Goal: Task Accomplishment & Management: Complete application form

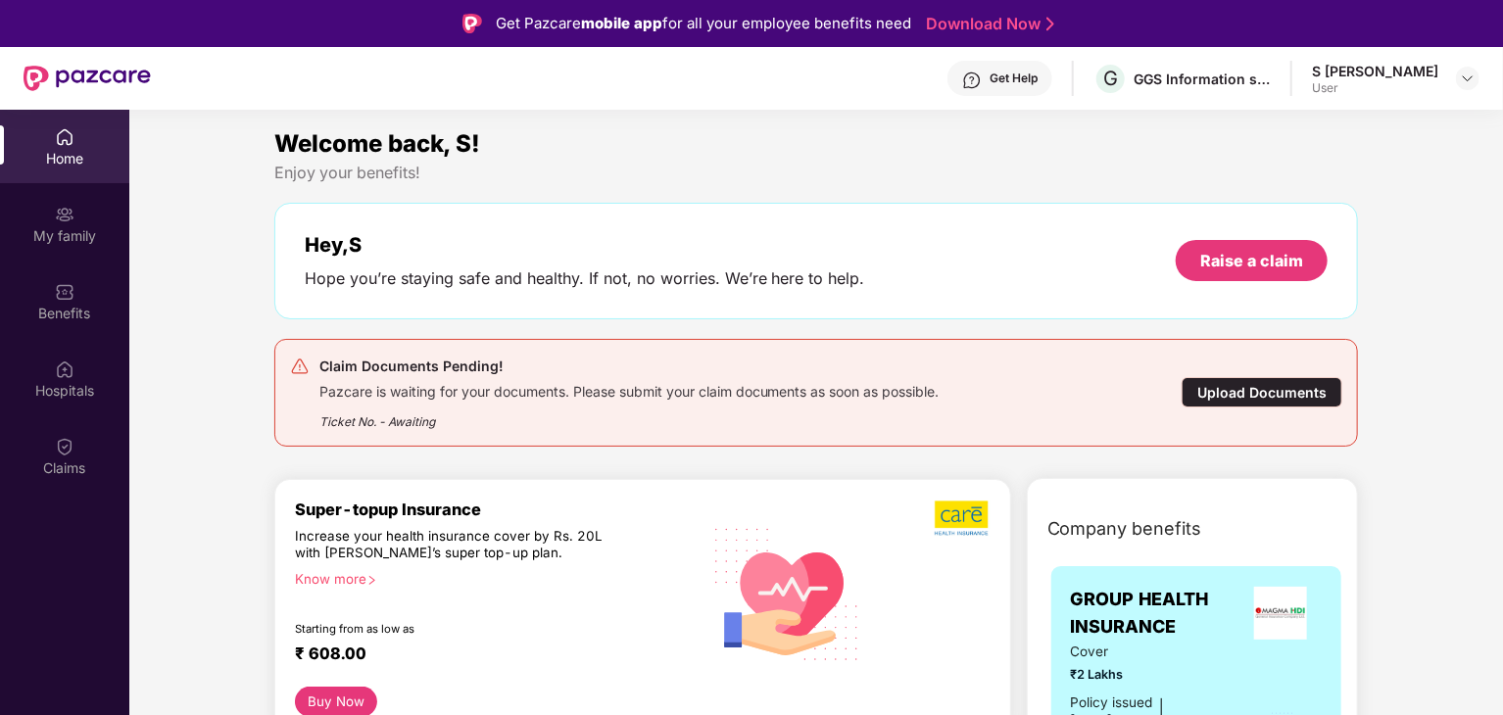
click at [1255, 386] on div "Upload Documents" at bounding box center [1262, 392] width 161 height 30
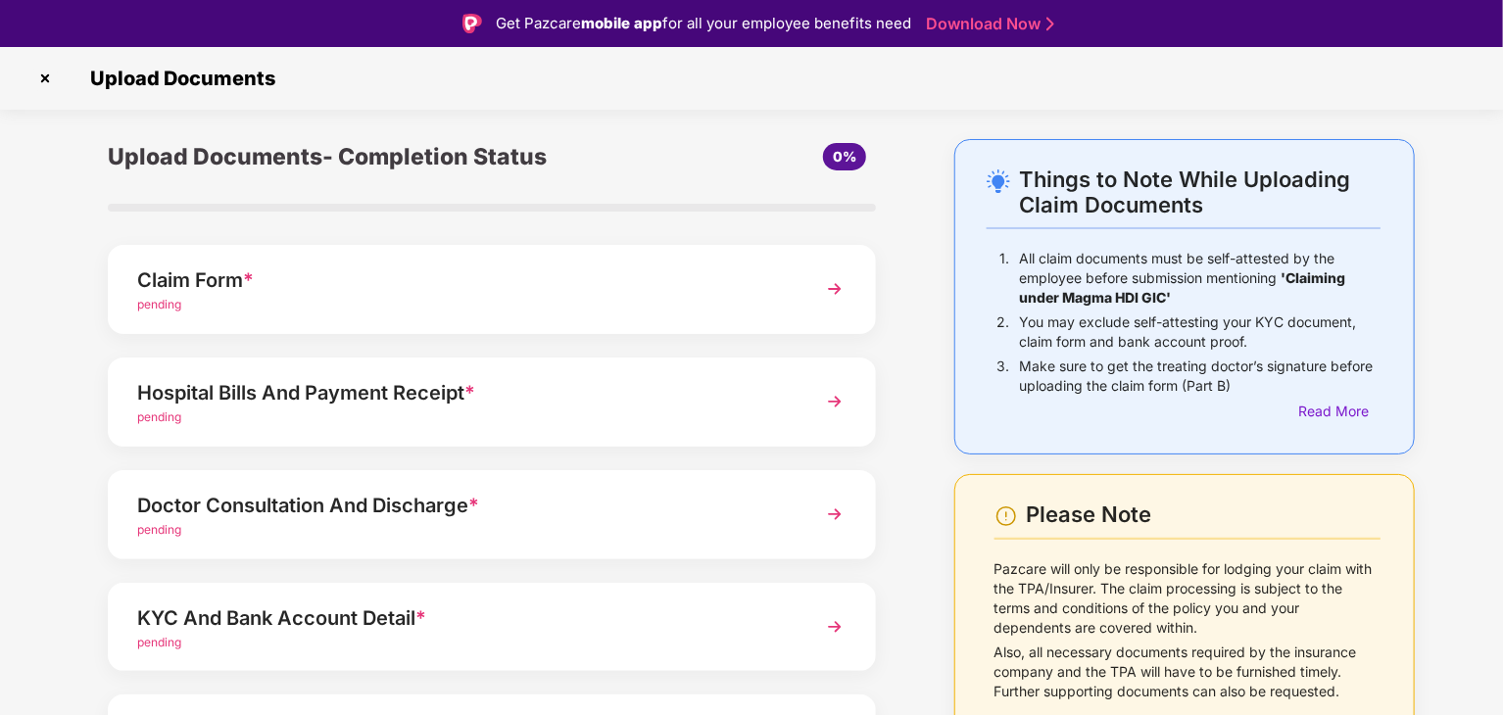
click at [826, 291] on img at bounding box center [834, 288] width 35 height 35
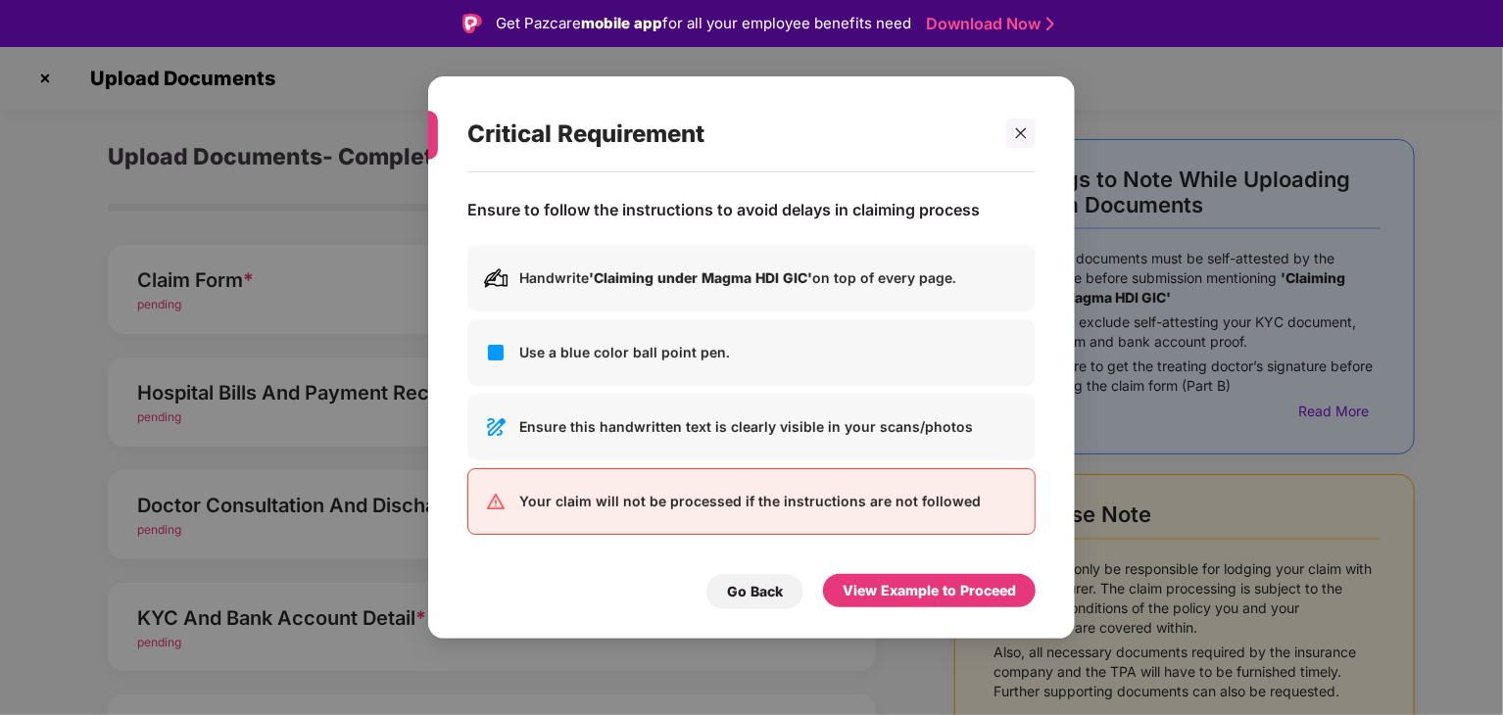
click at [794, 499] on p "Your claim will not be processed if the instructions are not followed" at bounding box center [769, 502] width 500 height 22
click at [937, 581] on div "View Example to Proceed" at bounding box center [929, 591] width 173 height 22
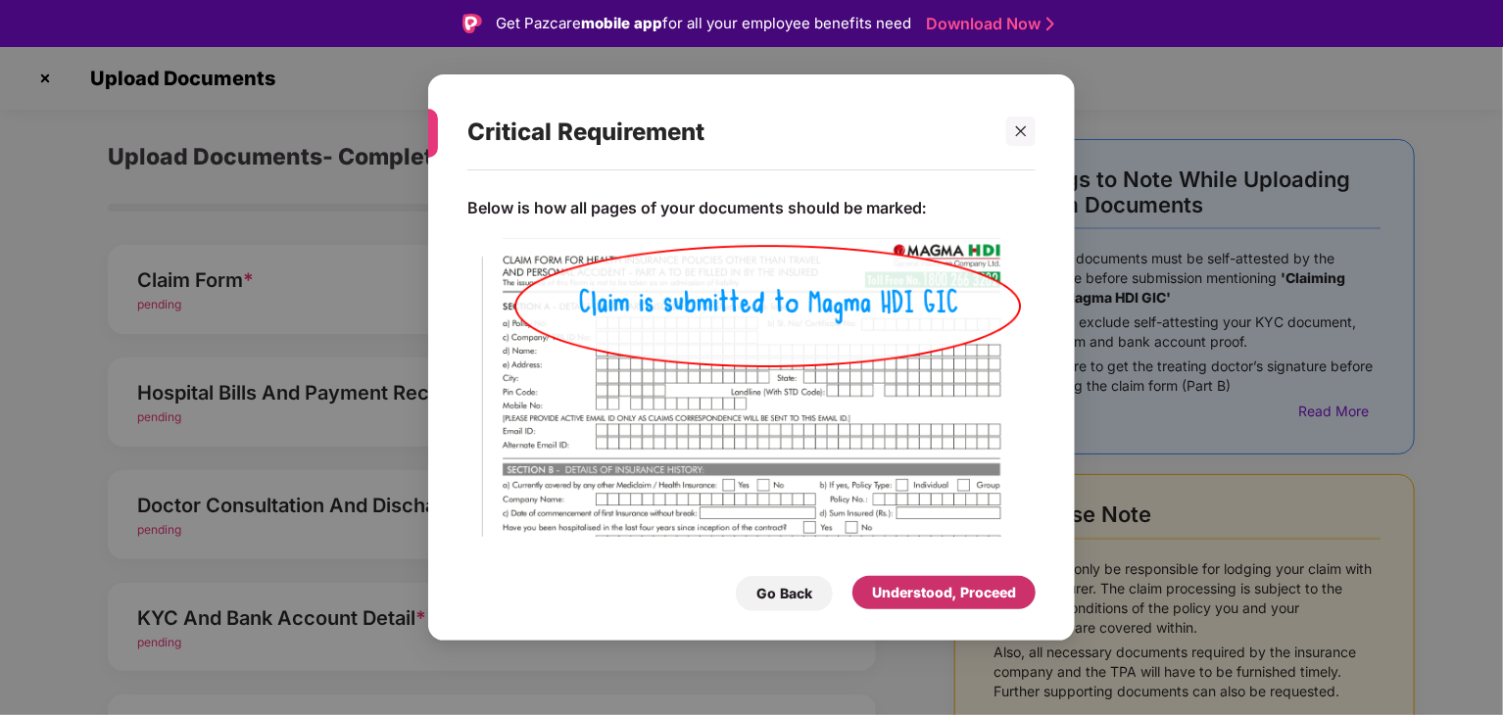
click at [969, 601] on div "Understood, Proceed" at bounding box center [944, 593] width 144 height 22
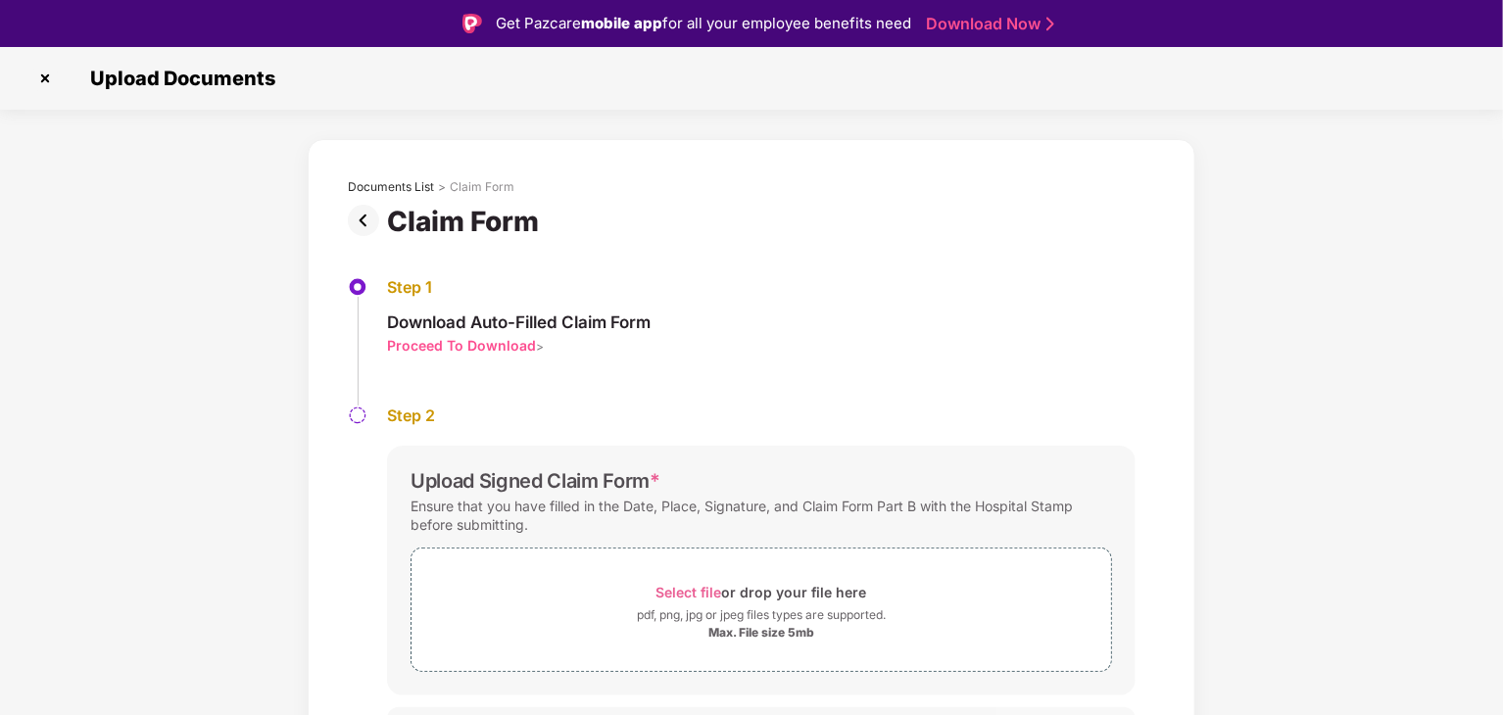
scroll to position [41, 0]
